Goal: Check status: Check status

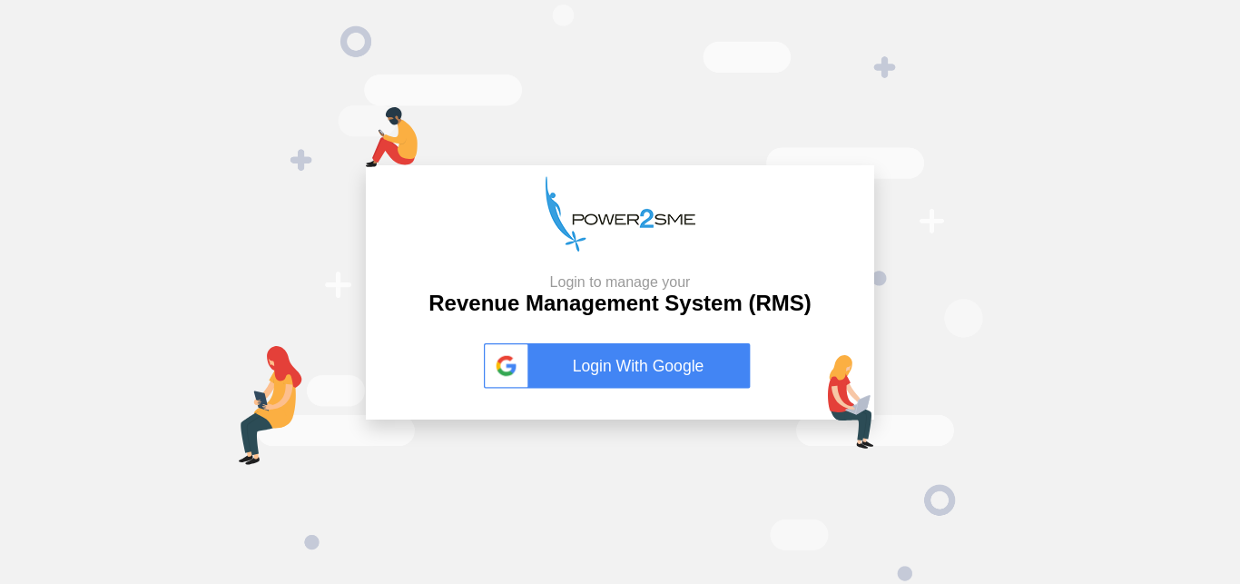
click at [605, 356] on link "Login With Google" at bounding box center [620, 365] width 272 height 45
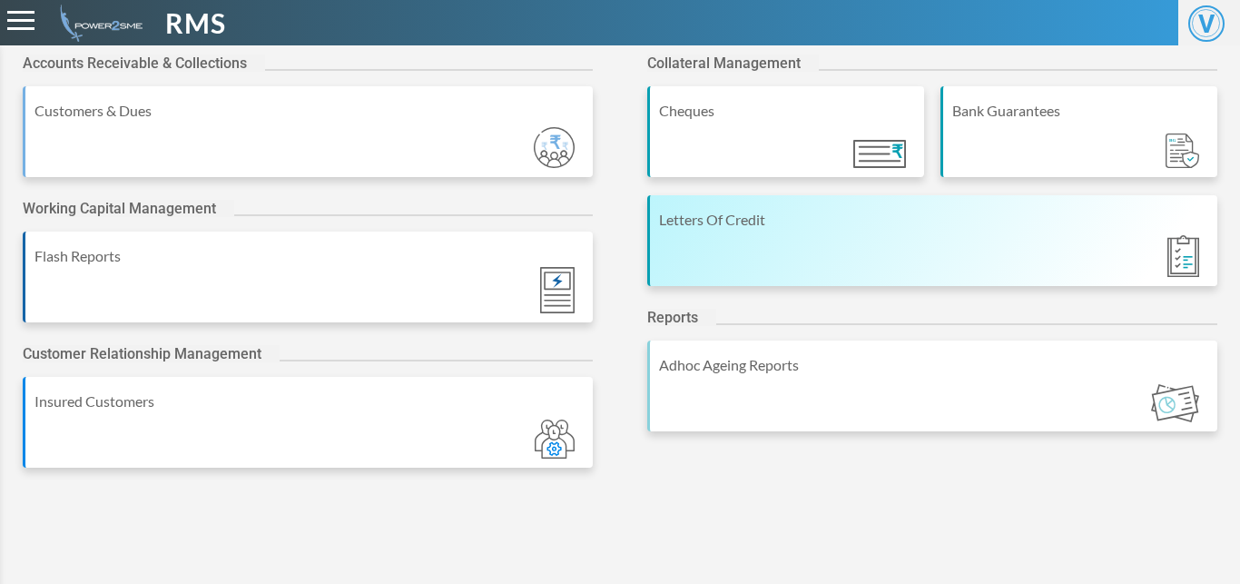
click at [839, 258] on div "Letters Of Credit" at bounding box center [932, 240] width 570 height 91
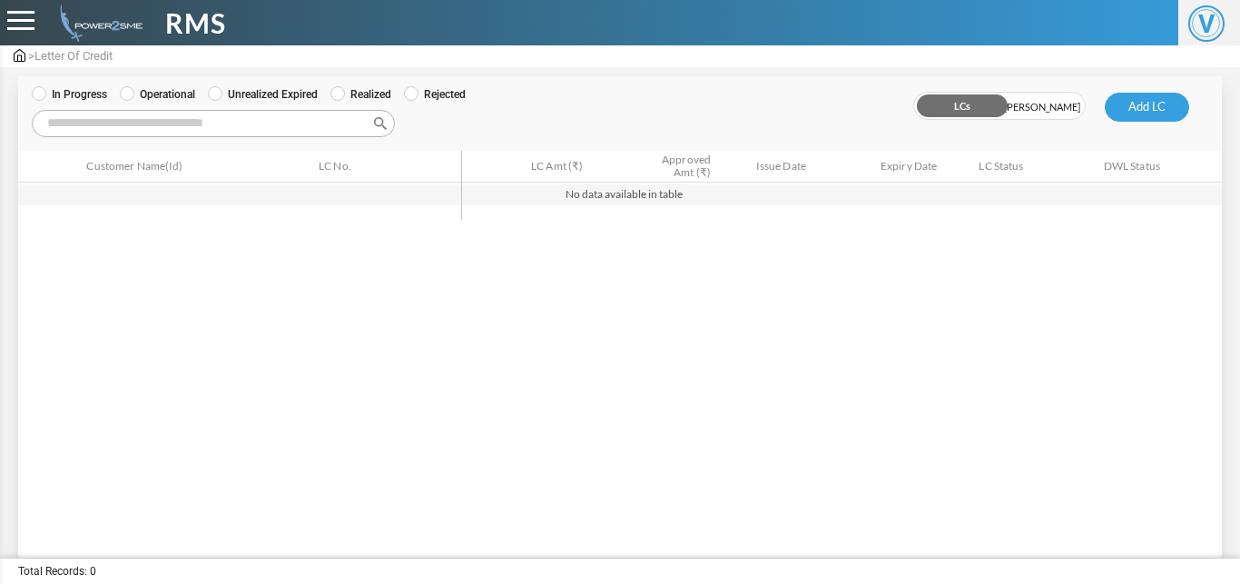
click at [159, 95] on label "Operational" at bounding box center [157, 94] width 75 height 16
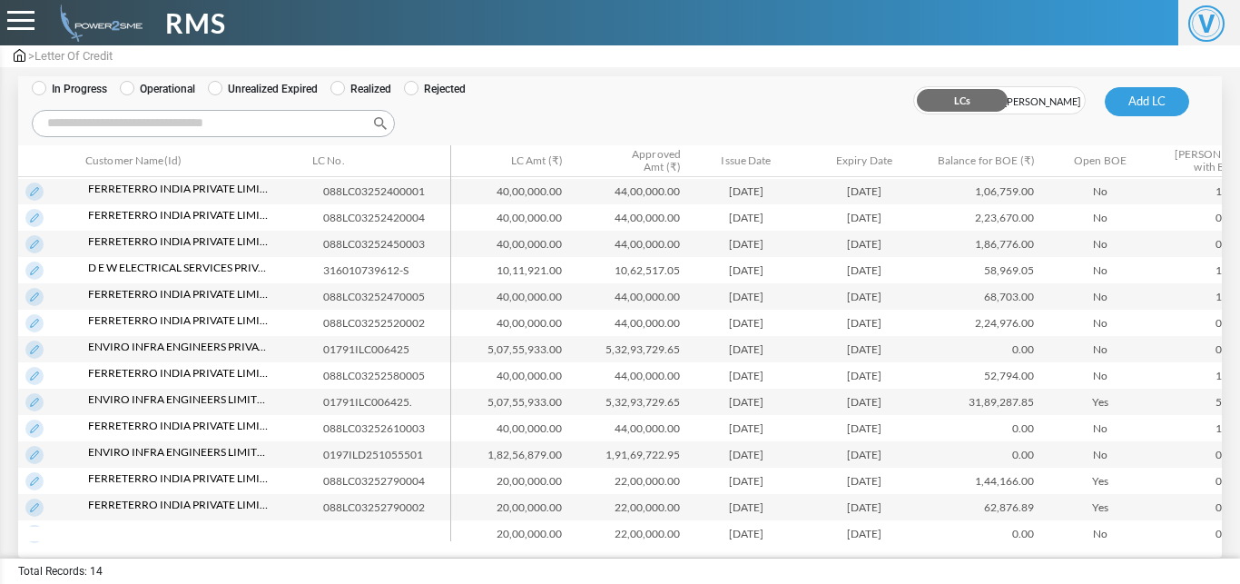
scroll to position [25, 0]
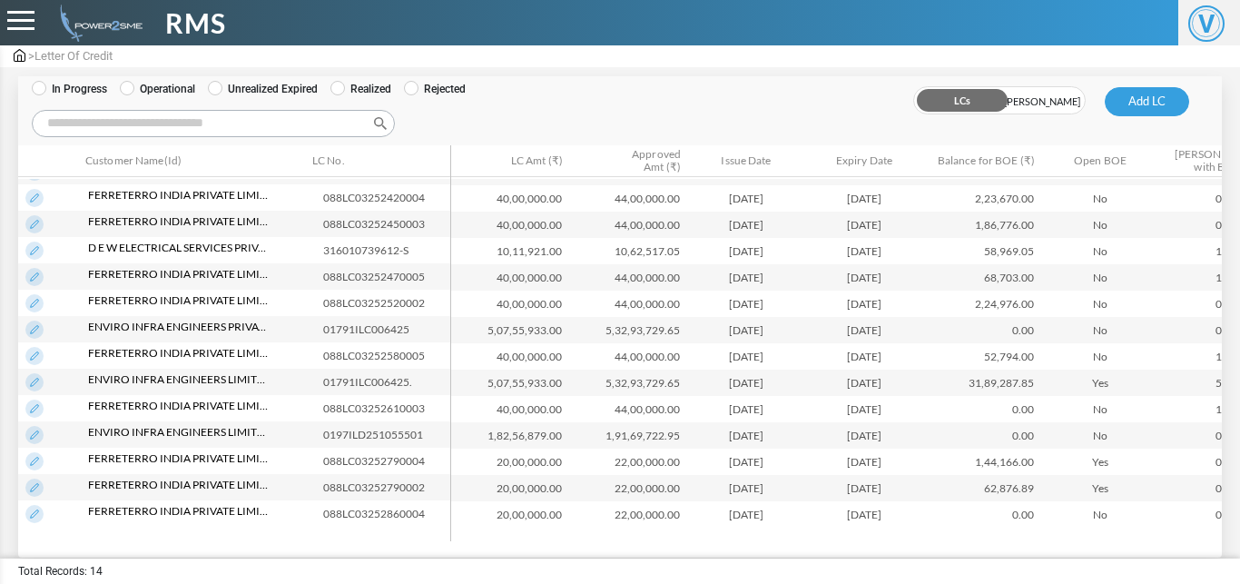
click at [33, 510] on img at bounding box center [34, 514] width 18 height 18
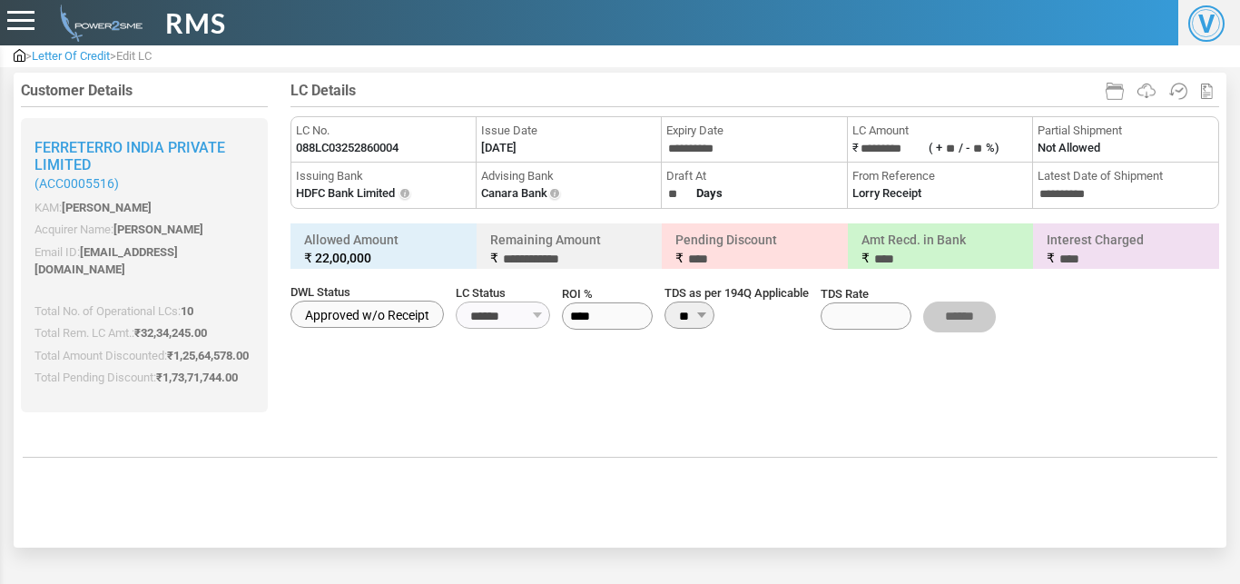
click at [398, 152] on label "088LC03252860004" at bounding box center [347, 148] width 103 height 18
copy li "LC No. 088LC03252860004"
click at [398, 152] on label "088LC03252860004" at bounding box center [347, 148] width 103 height 18
click at [508, 144] on label "[DATE]" at bounding box center [498, 148] width 35 height 18
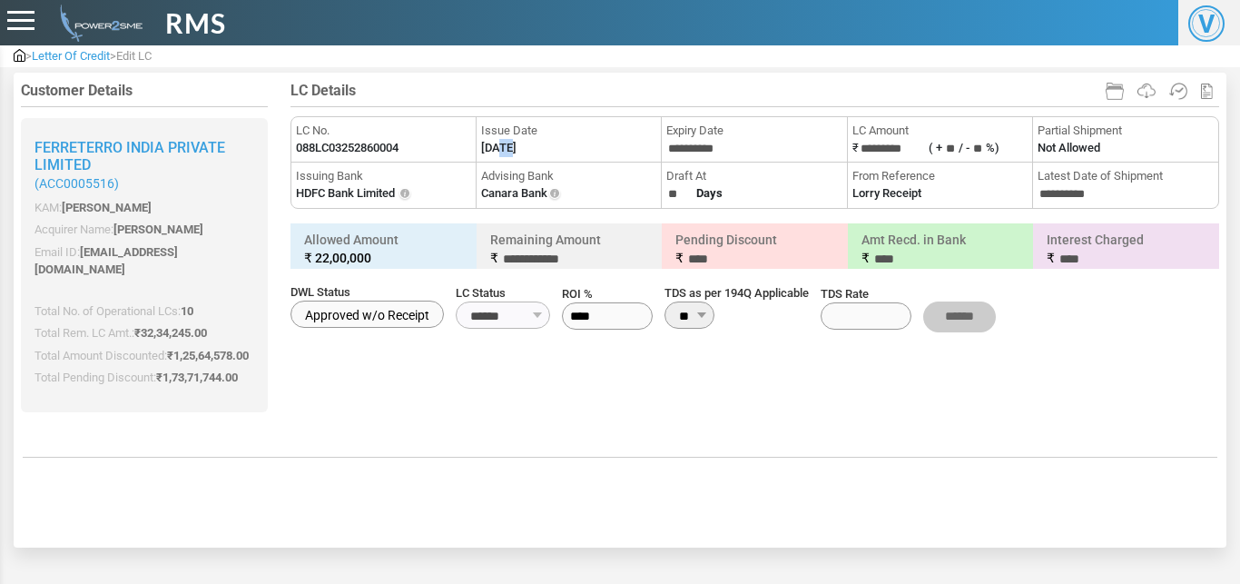
click at [508, 144] on label "[DATE]" at bounding box center [498, 148] width 35 height 18
copy li "Issue Date"
click at [508, 144] on label "[DATE]" at bounding box center [498, 148] width 35 height 18
